Goal: Task Accomplishment & Management: Use online tool/utility

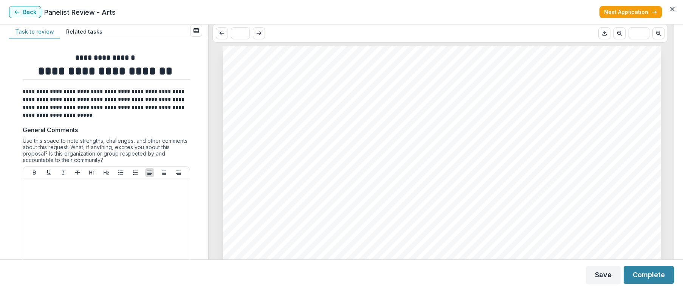
scroll to position [37, 0]
click at [357, 159] on span "General Operating Support" at bounding box center [324, 155] width 151 height 12
click at [328, 188] on span "[DATE]" at bounding box center [323, 191] width 28 height 9
drag, startPoint x: 325, startPoint y: 226, endPoint x: 350, endPoint y: 212, distance: 28.4
click at [325, 224] on span "Submitted Date:" at bounding box center [288, 226] width 79 height 10
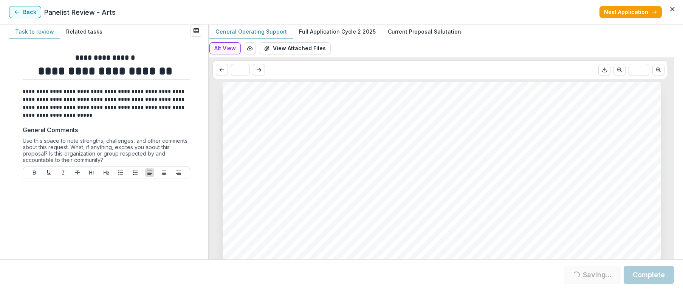
scroll to position [0, 0]
click at [321, 164] on span "Chatham Baroque, Inc." at bounding box center [329, 156] width 160 height 15
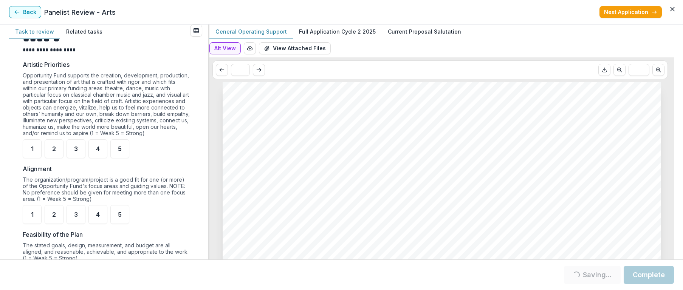
scroll to position [295, 0]
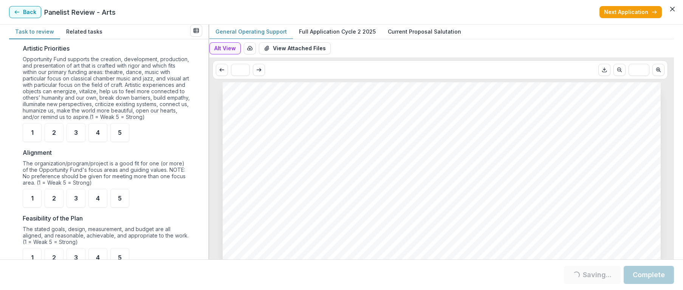
click at [127, 102] on div "Opportunity Fund supports the creation, development, production, and presentati…" at bounding box center [106, 89] width 167 height 67
click at [126, 99] on div "Opportunity Fund supports the creation, development, production, and presentati…" at bounding box center [106, 89] width 167 height 67
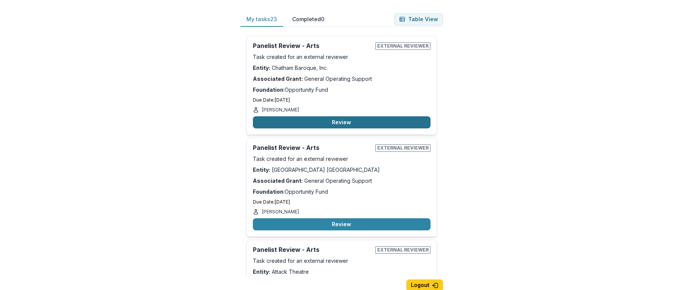
click at [341, 122] on button "Review" at bounding box center [342, 122] width 178 height 12
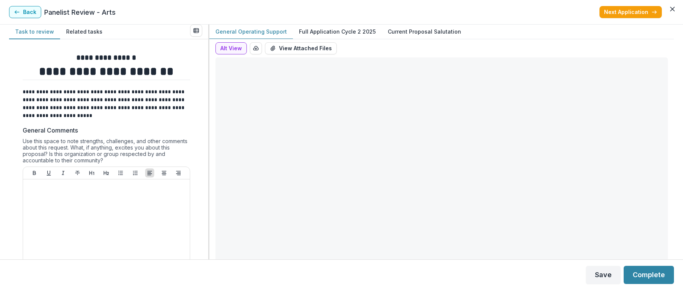
type input "*******"
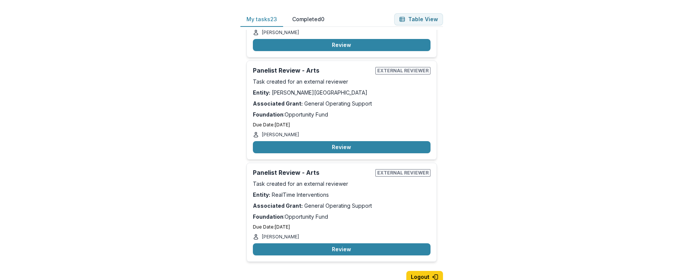
scroll to position [2132, 0]
